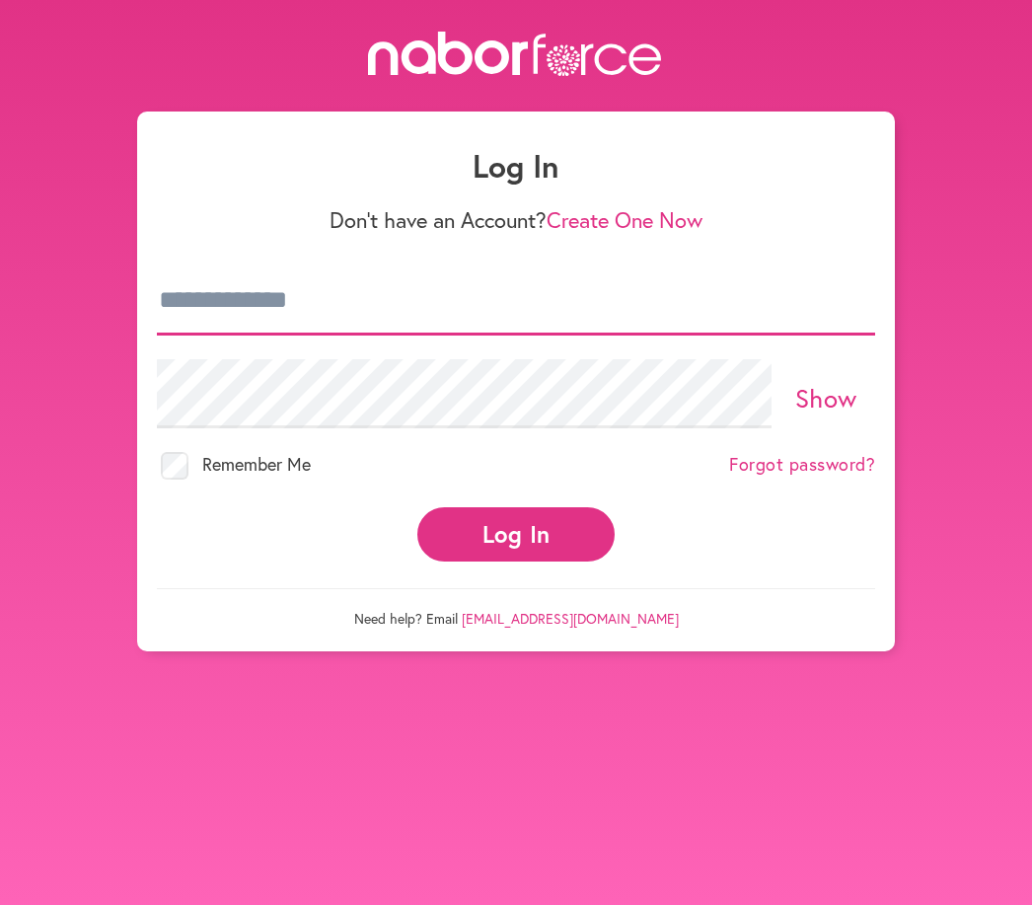
click at [457, 320] on input "email" at bounding box center [516, 300] width 718 height 69
type input "**********"
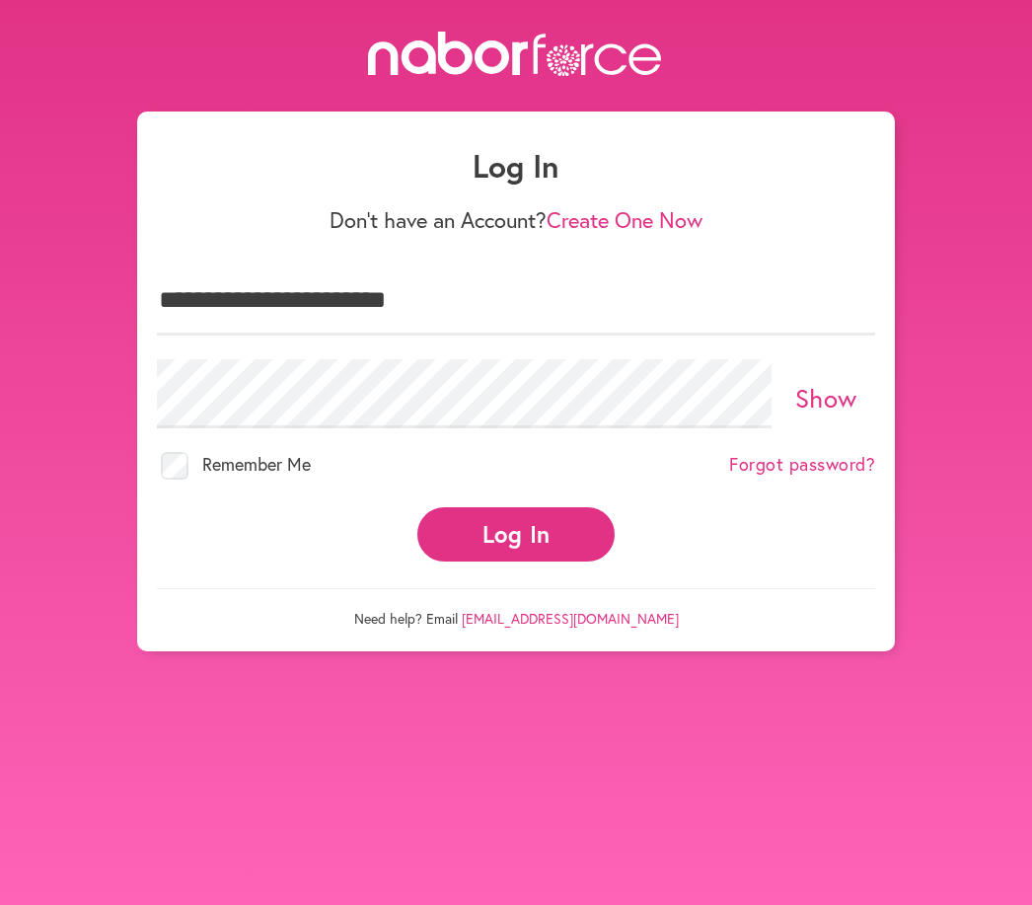
click at [516, 516] on button "Log In" at bounding box center [515, 534] width 197 height 54
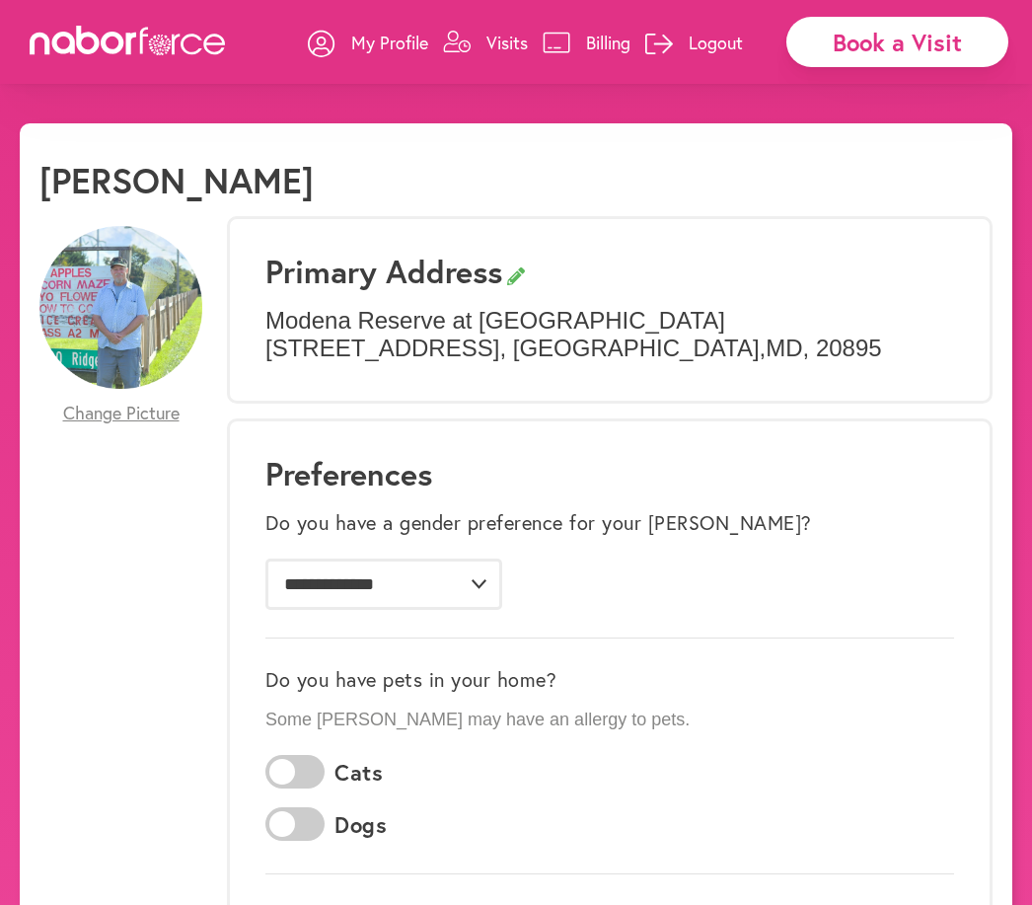
click at [509, 47] on p "Visits" at bounding box center [506, 43] width 41 height 24
